Goal: Information Seeking & Learning: Learn about a topic

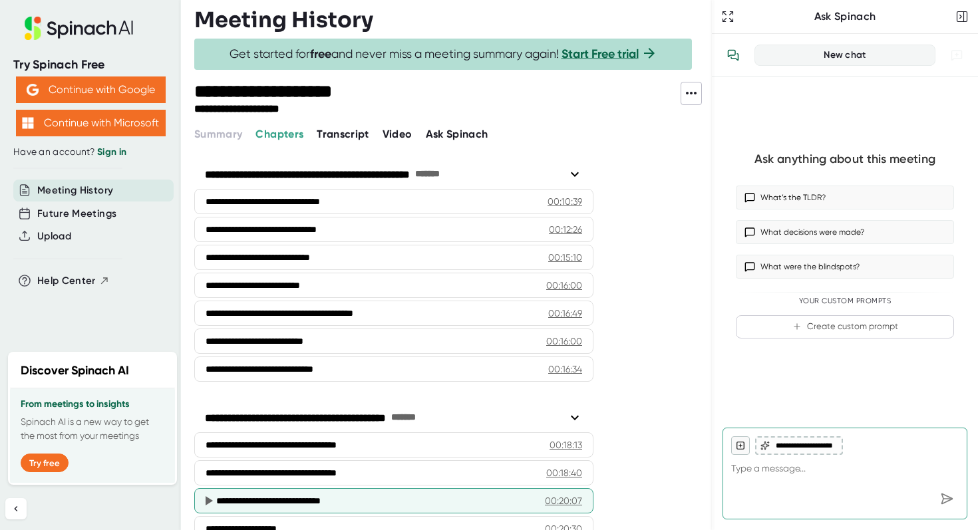
scroll to position [483, 0]
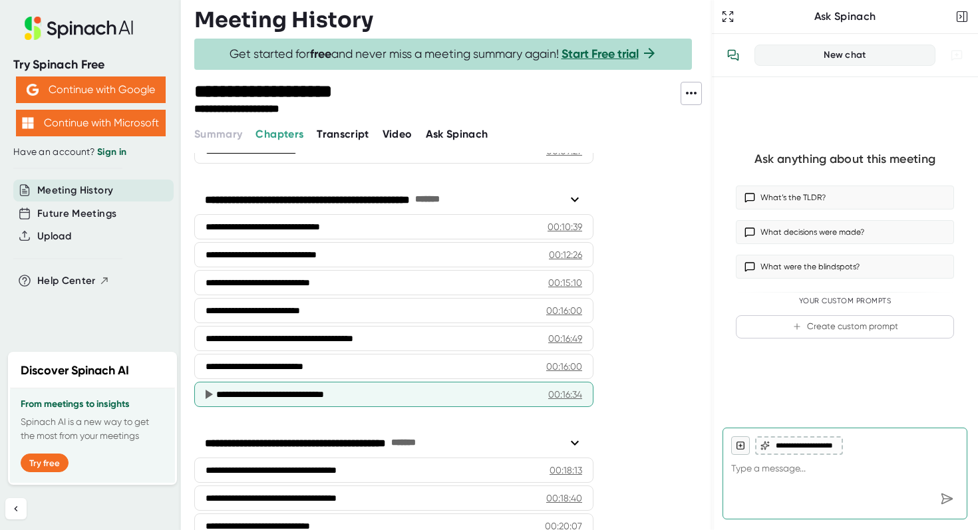
click at [333, 393] on div "**********" at bounding box center [376, 394] width 321 height 13
click at [209, 391] on icon at bounding box center [208, 394] width 16 height 16
click at [572, 396] on div "00:16:34" at bounding box center [565, 394] width 34 height 13
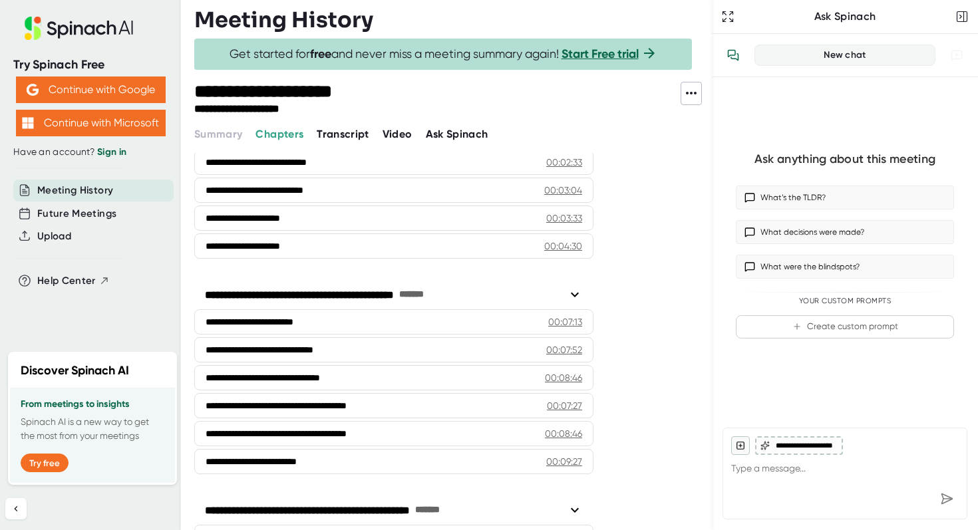
scroll to position [0, 0]
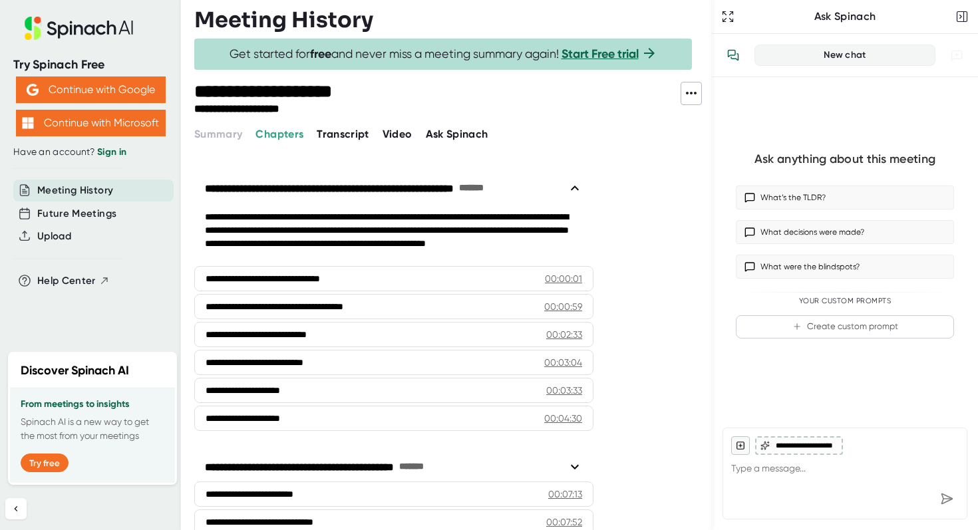
click at [349, 130] on span "Transcript" at bounding box center [343, 134] width 53 height 13
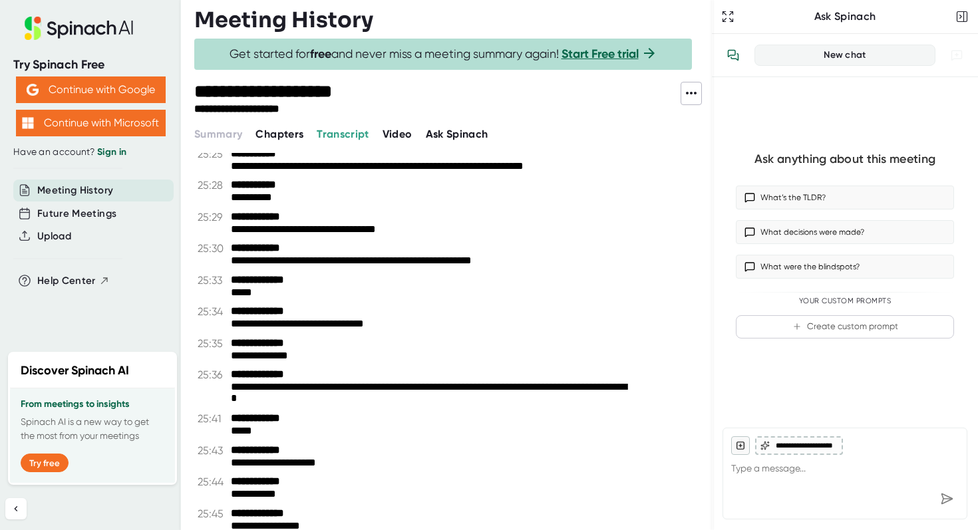
scroll to position [18011, 0]
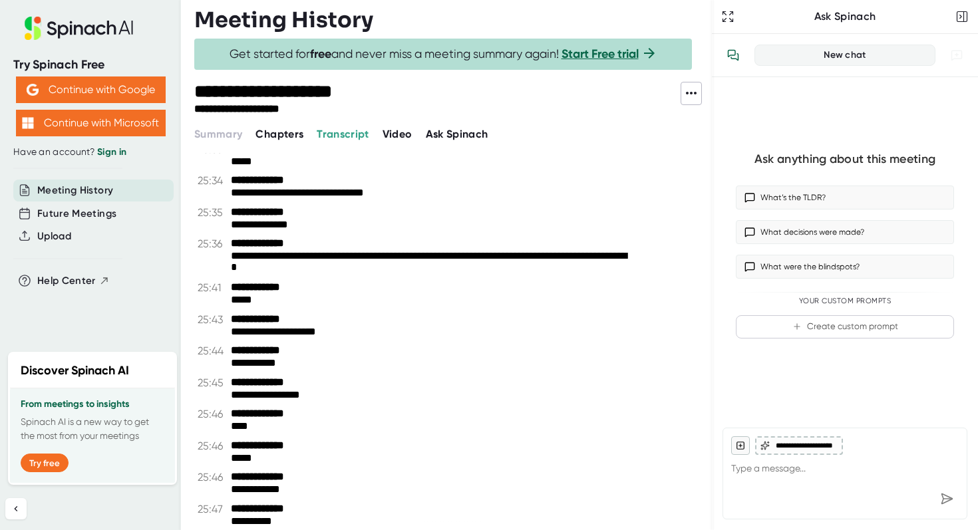
drag, startPoint x: 305, startPoint y: 516, endPoint x: 287, endPoint y: 140, distance: 376.9
click at [287, 139] on div "**********" at bounding box center [452, 265] width 517 height 530
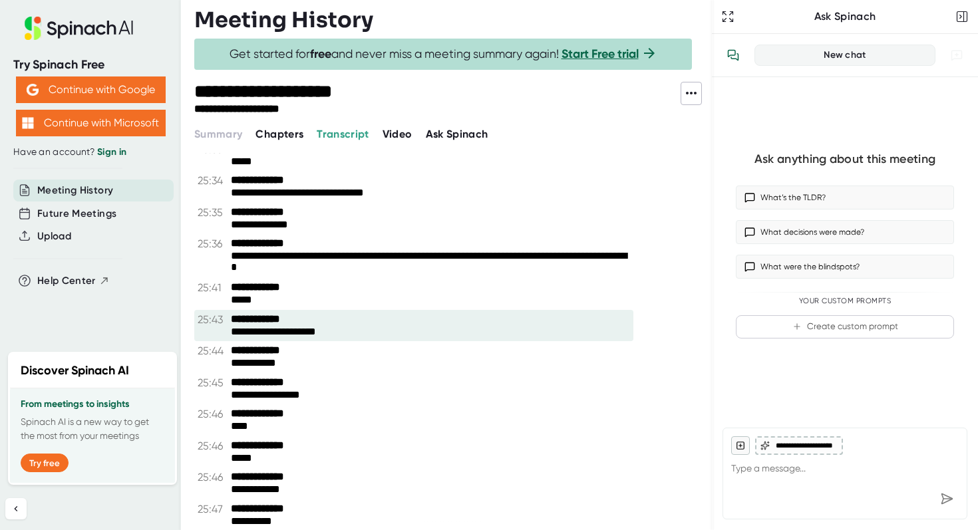
drag, startPoint x: 326, startPoint y: 431, endPoint x: 283, endPoint y: 278, distance: 159.0
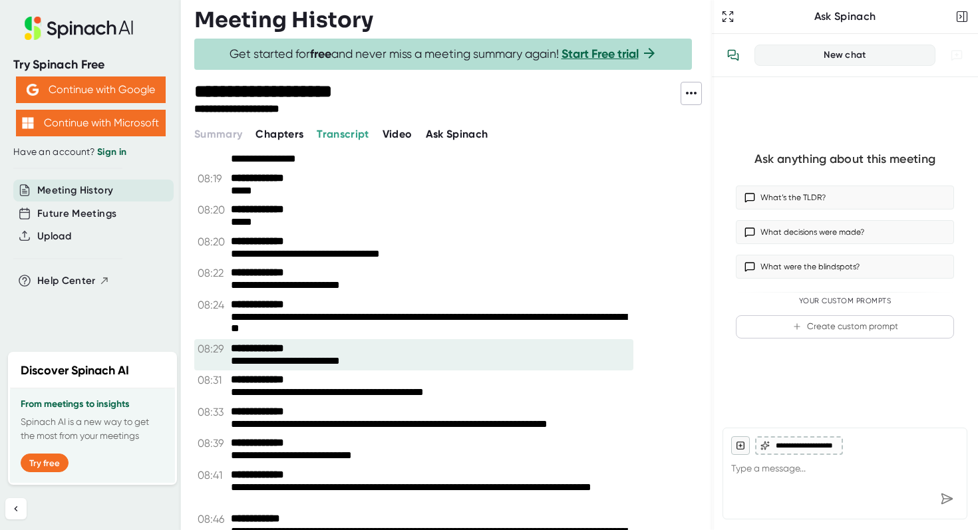
scroll to position [5827, 0]
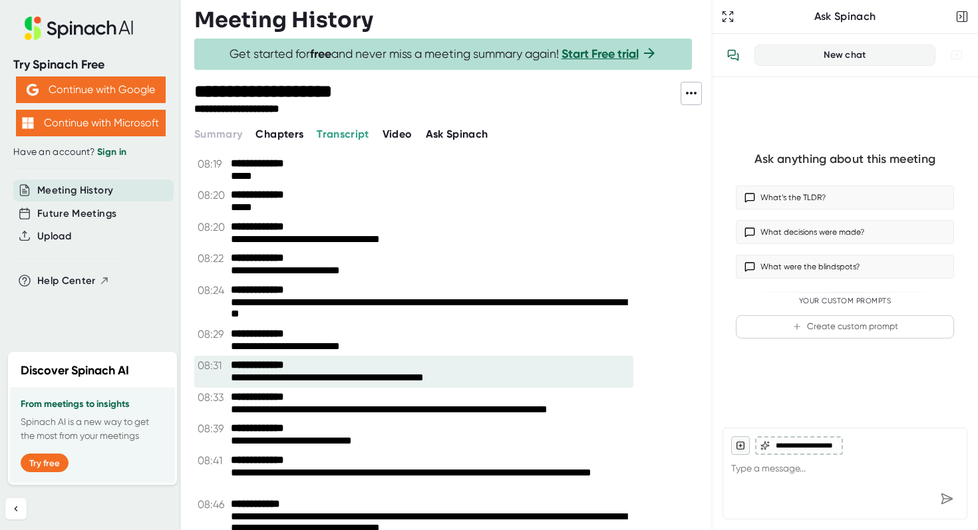
drag, startPoint x: 474, startPoint y: 440, endPoint x: 392, endPoint y: 360, distance: 114.3
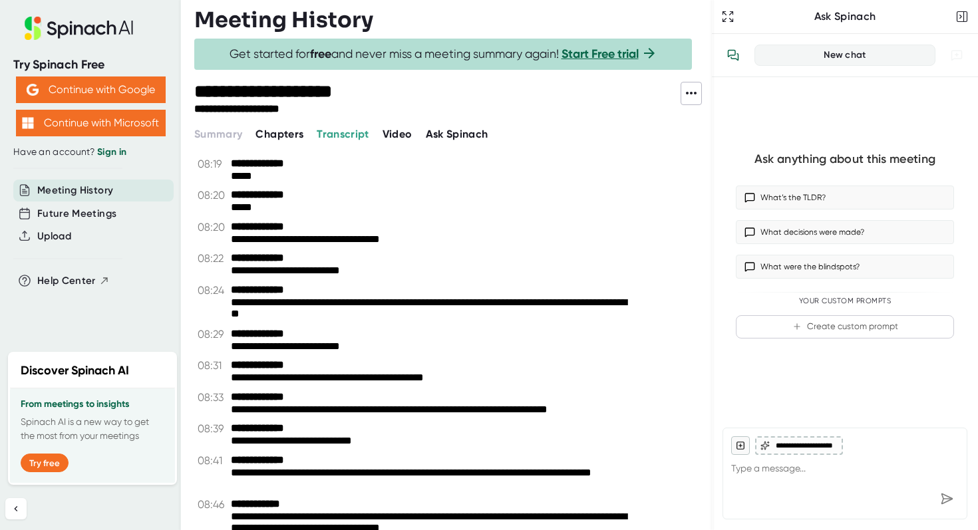
click at [689, 97] on icon at bounding box center [691, 93] width 16 height 16
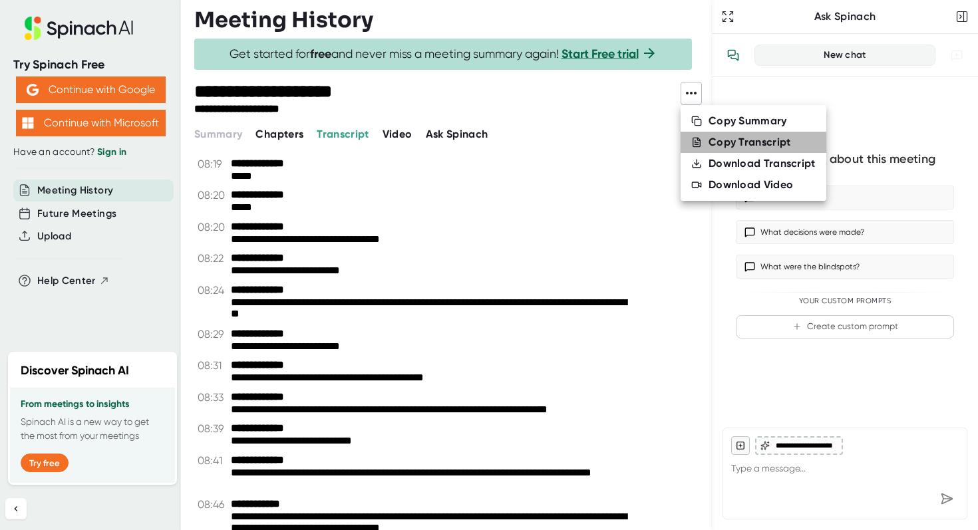
click at [731, 146] on div "Copy Transcript" at bounding box center [749, 142] width 82 height 13
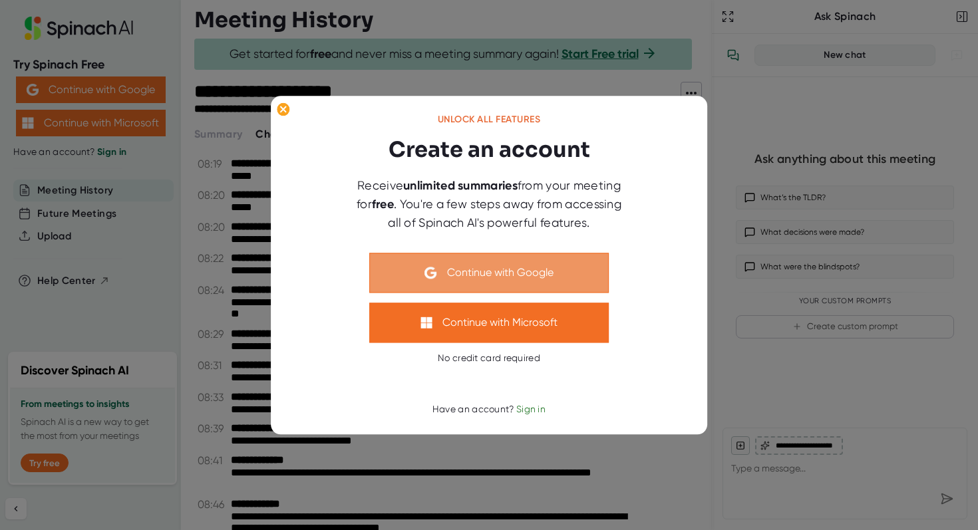
click at [523, 259] on button "Continue with Google" at bounding box center [488, 273] width 239 height 40
click at [490, 275] on button "Continue with Google" at bounding box center [488, 273] width 239 height 40
